Goal: Task Accomplishment & Management: Manage account settings

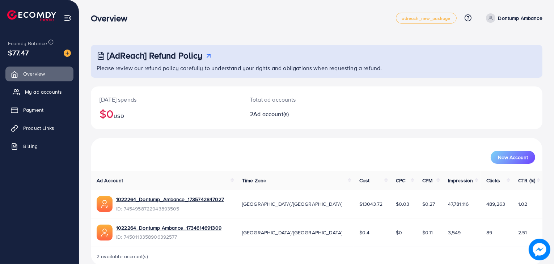
click at [47, 93] on span "My ad accounts" at bounding box center [43, 91] width 37 height 7
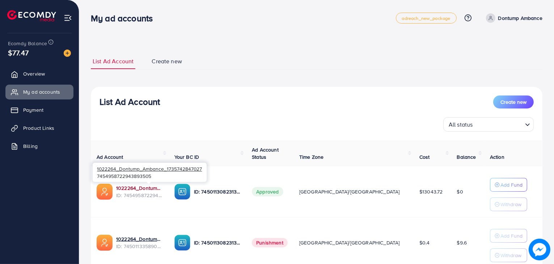
click at [134, 185] on link "1022264_Dontump_Ambance_1735742847027" at bounding box center [139, 188] width 47 height 7
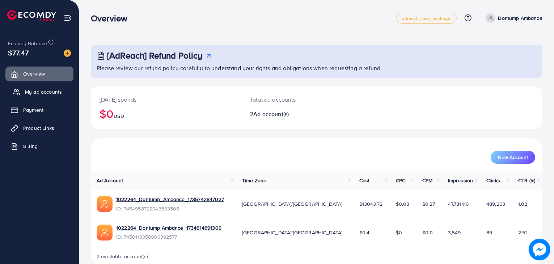
click at [29, 94] on span "My ad accounts" at bounding box center [43, 91] width 37 height 7
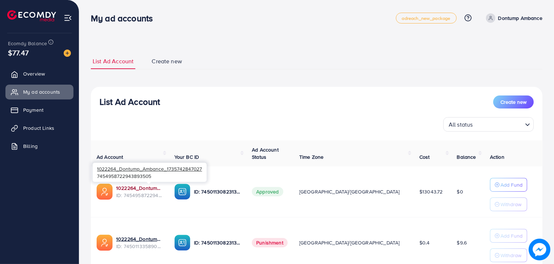
click at [130, 188] on link "1022264_Dontump_Ambance_1735742847027" at bounding box center [139, 188] width 47 height 7
